Goal: Transaction & Acquisition: Purchase product/service

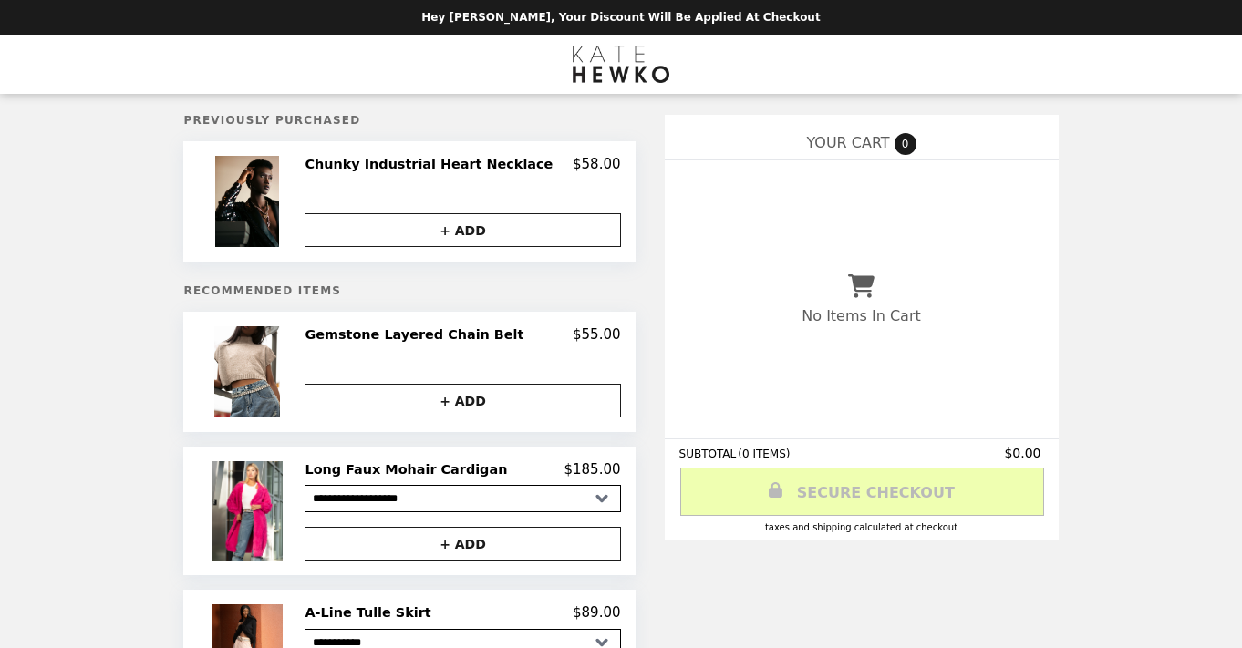
select select "**********"
select select "********"
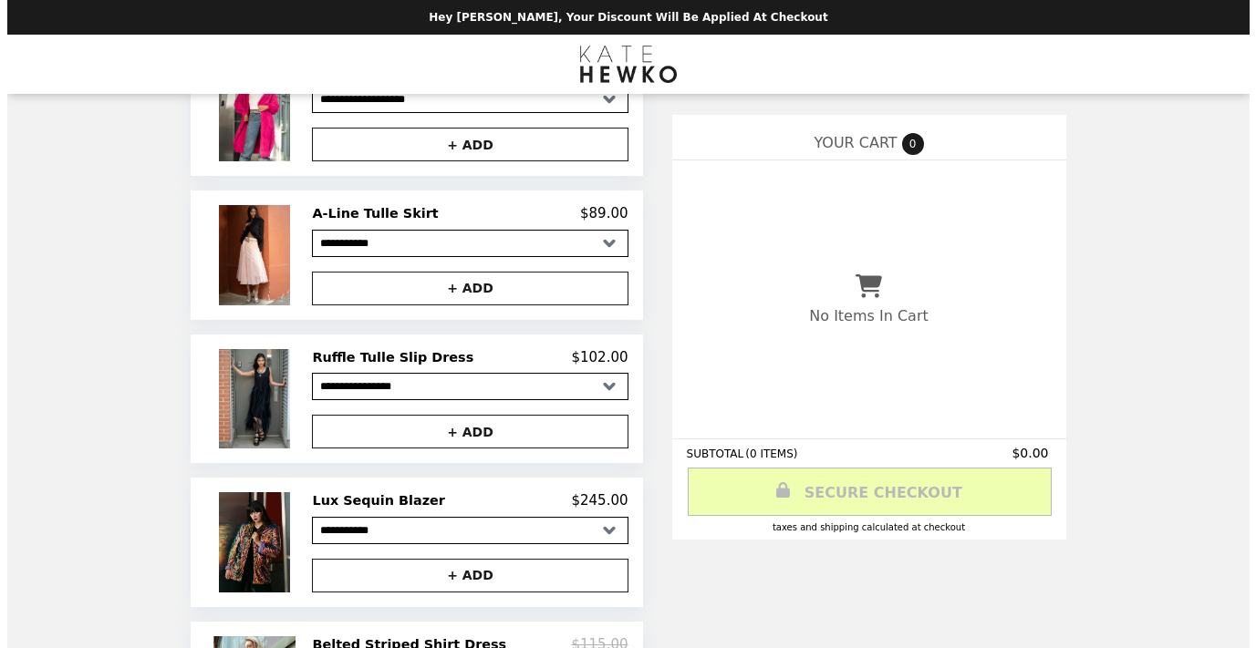
scroll to position [458, 0]
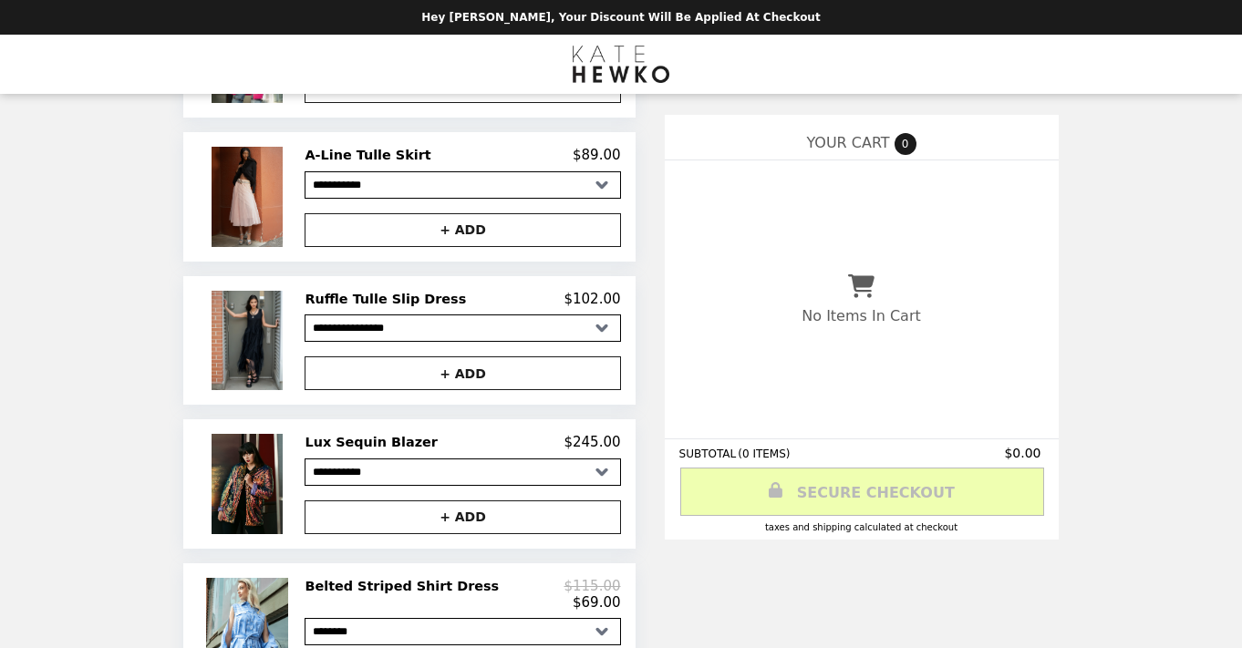
click at [283, 195] on img at bounding box center [250, 196] width 76 height 99
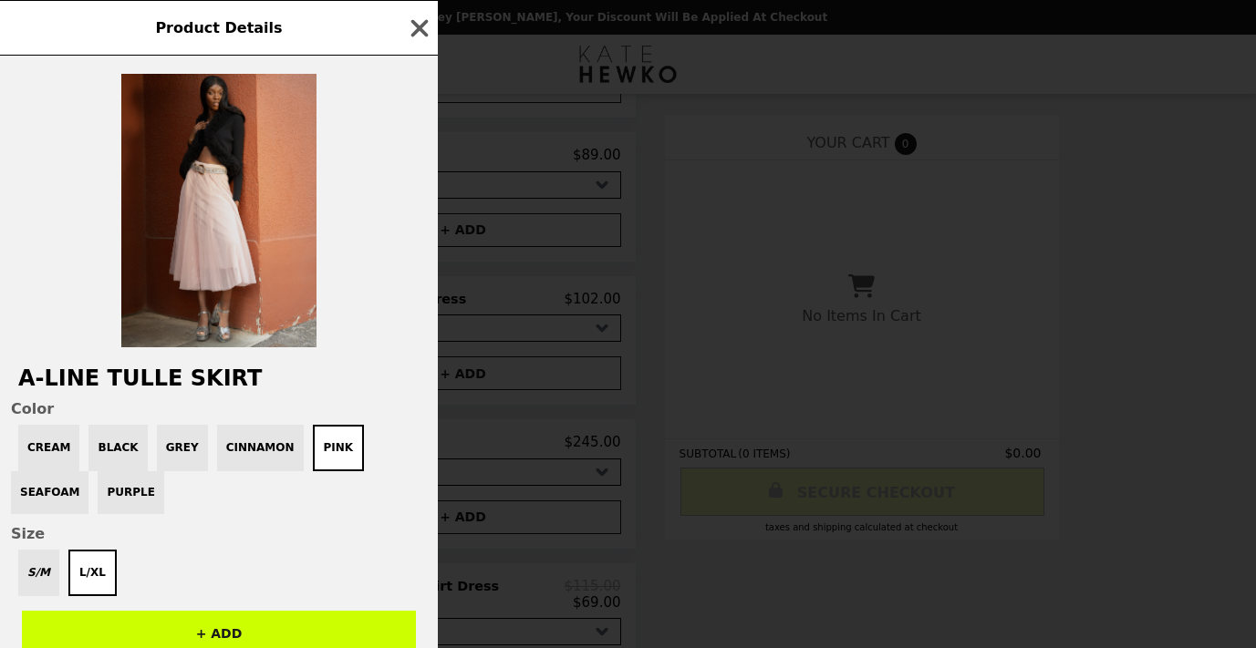
click at [202, 247] on img at bounding box center [218, 211] width 195 height 274
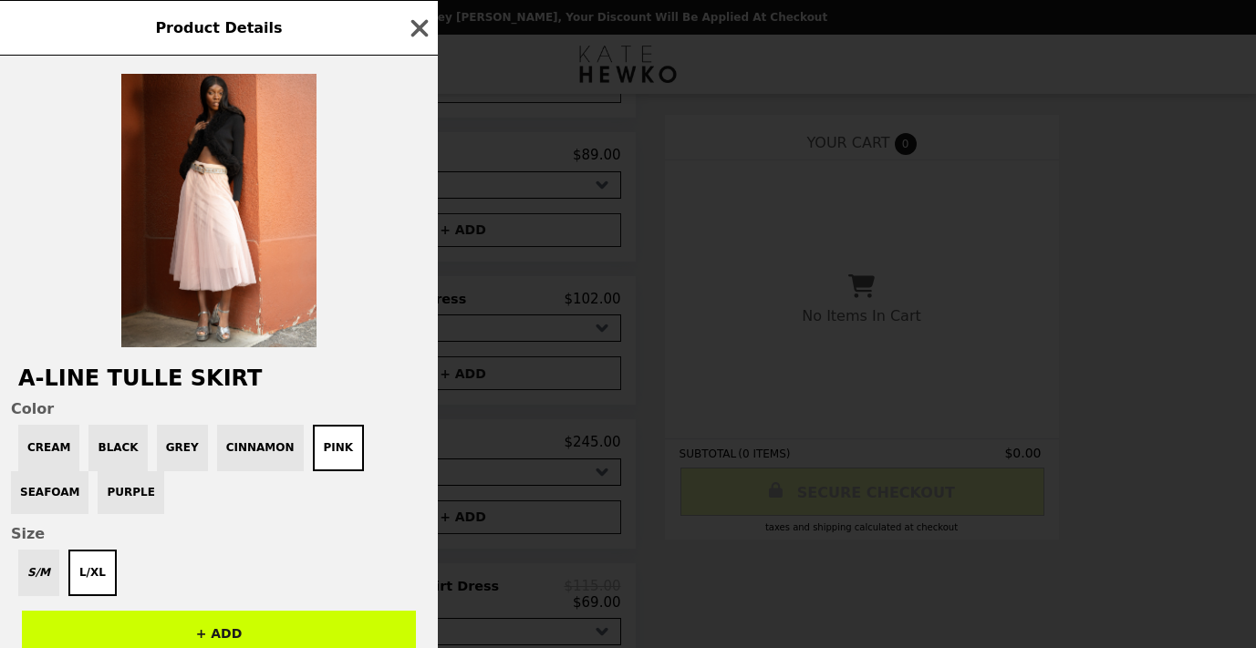
click at [29, 561] on div "S/M L/XL" at bounding box center [219, 573] width 416 height 47
click at [35, 571] on div "S/M L/XL" at bounding box center [219, 573] width 416 height 47
click at [120, 497] on div "Cream Black Grey Cinnamon Pink Seafoam Purple" at bounding box center [219, 469] width 416 height 89
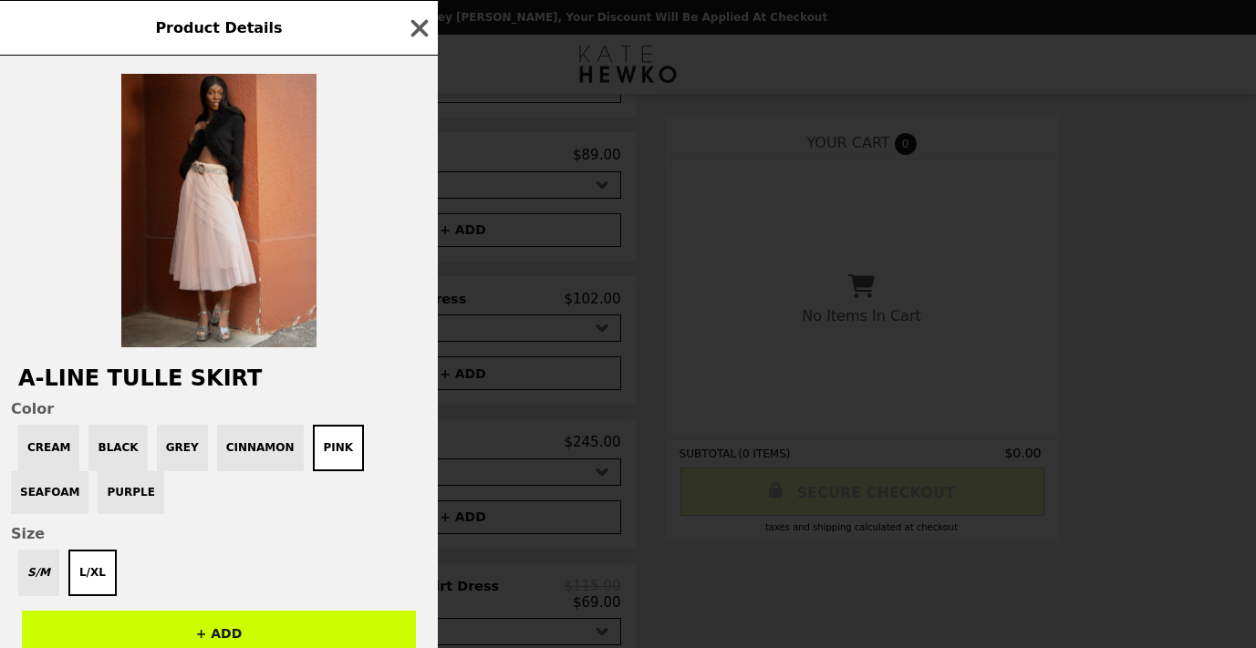
click at [244, 185] on img at bounding box center [218, 211] width 195 height 274
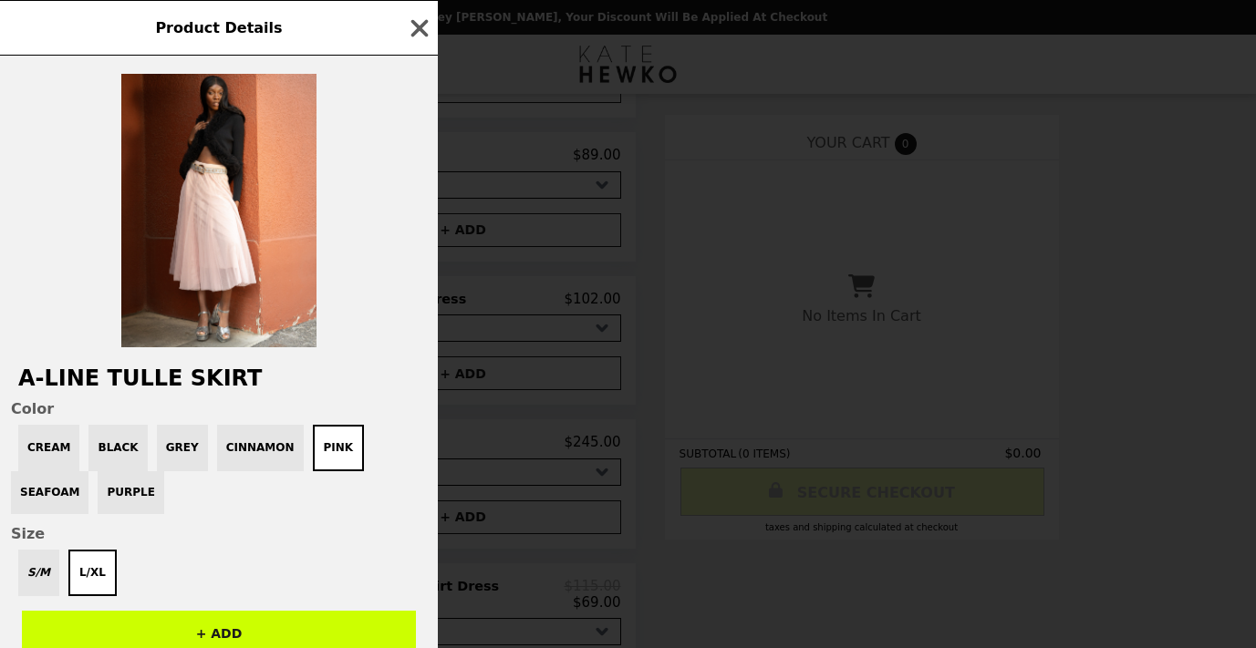
click at [150, 373] on h2 "A-Line Tulle Skirt" at bounding box center [219, 379] width 438 height 26
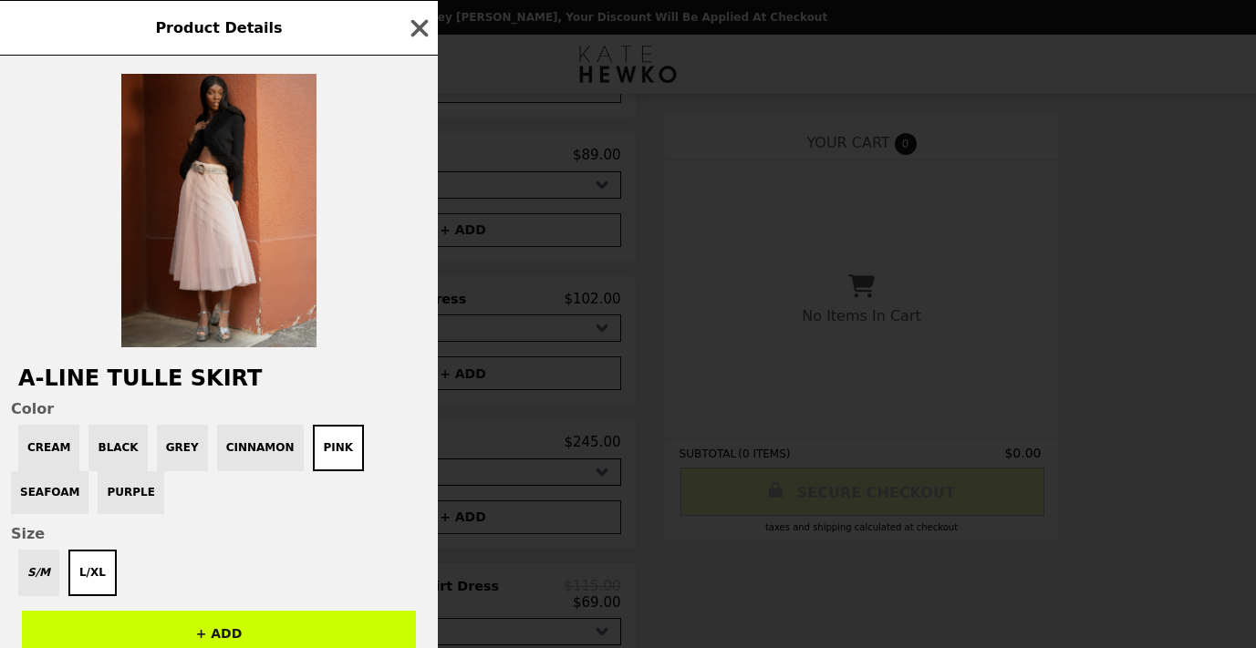
click at [263, 228] on img at bounding box center [218, 211] width 195 height 274
click at [242, 230] on img at bounding box center [218, 211] width 195 height 274
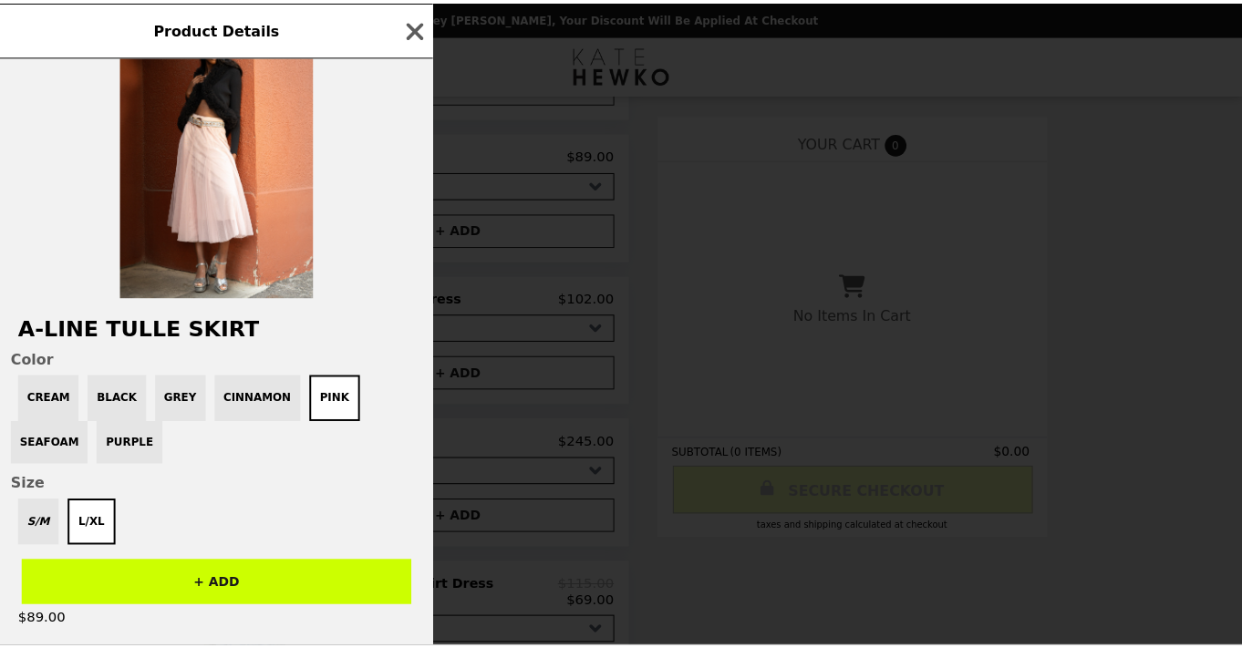
scroll to position [0, 0]
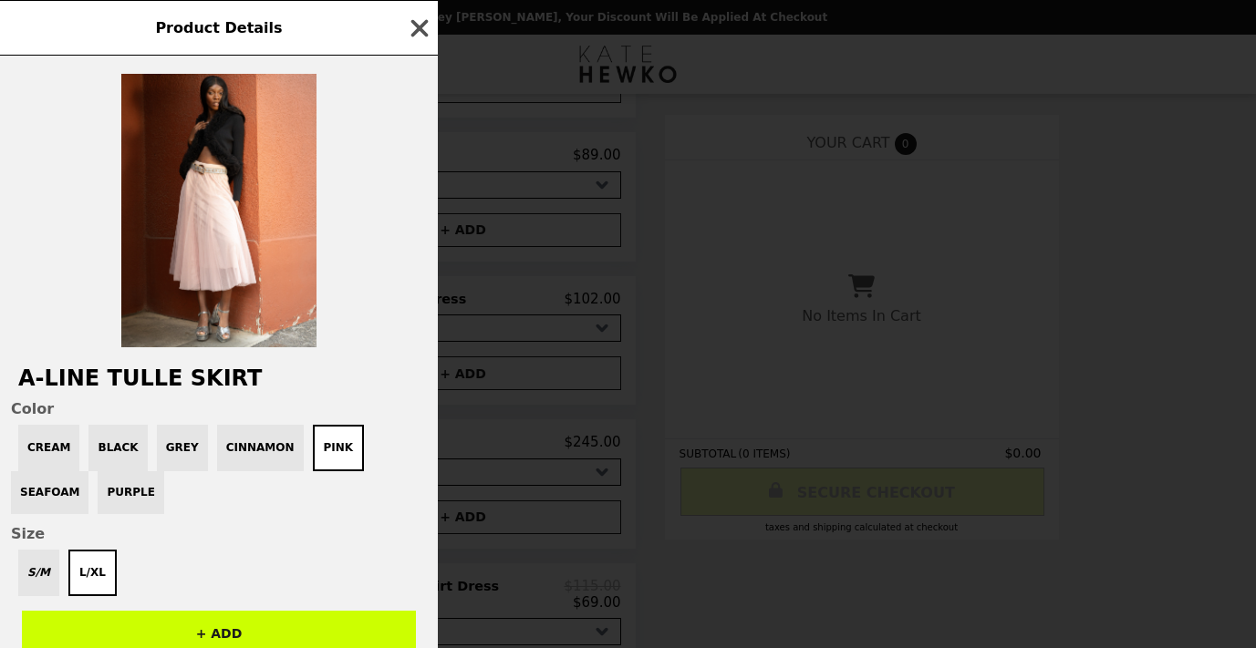
click at [420, 31] on icon "button" at bounding box center [419, 27] width 17 height 17
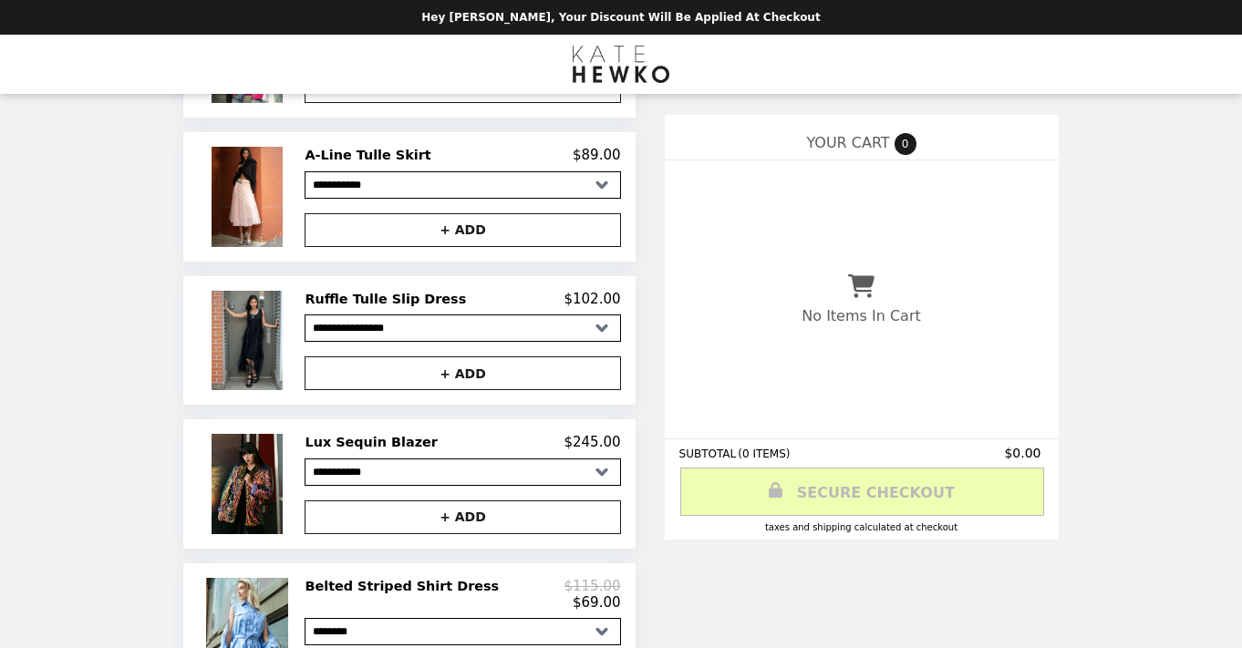
click at [593, 65] on img "Main" at bounding box center [621, 64] width 97 height 37
